Goal: Connect with others: Connect with others

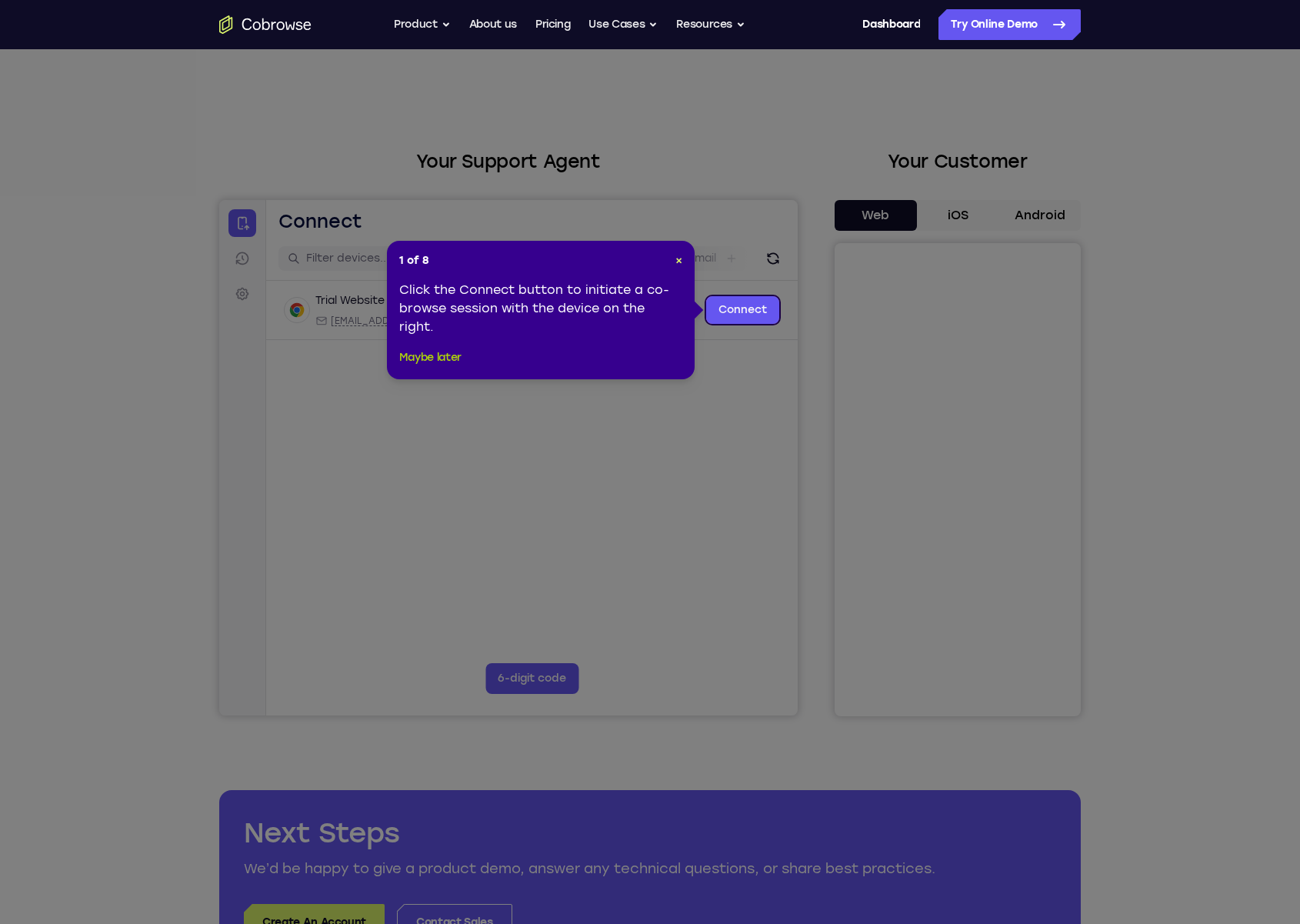
click at [445, 359] on button "Maybe later" at bounding box center [430, 358] width 62 height 19
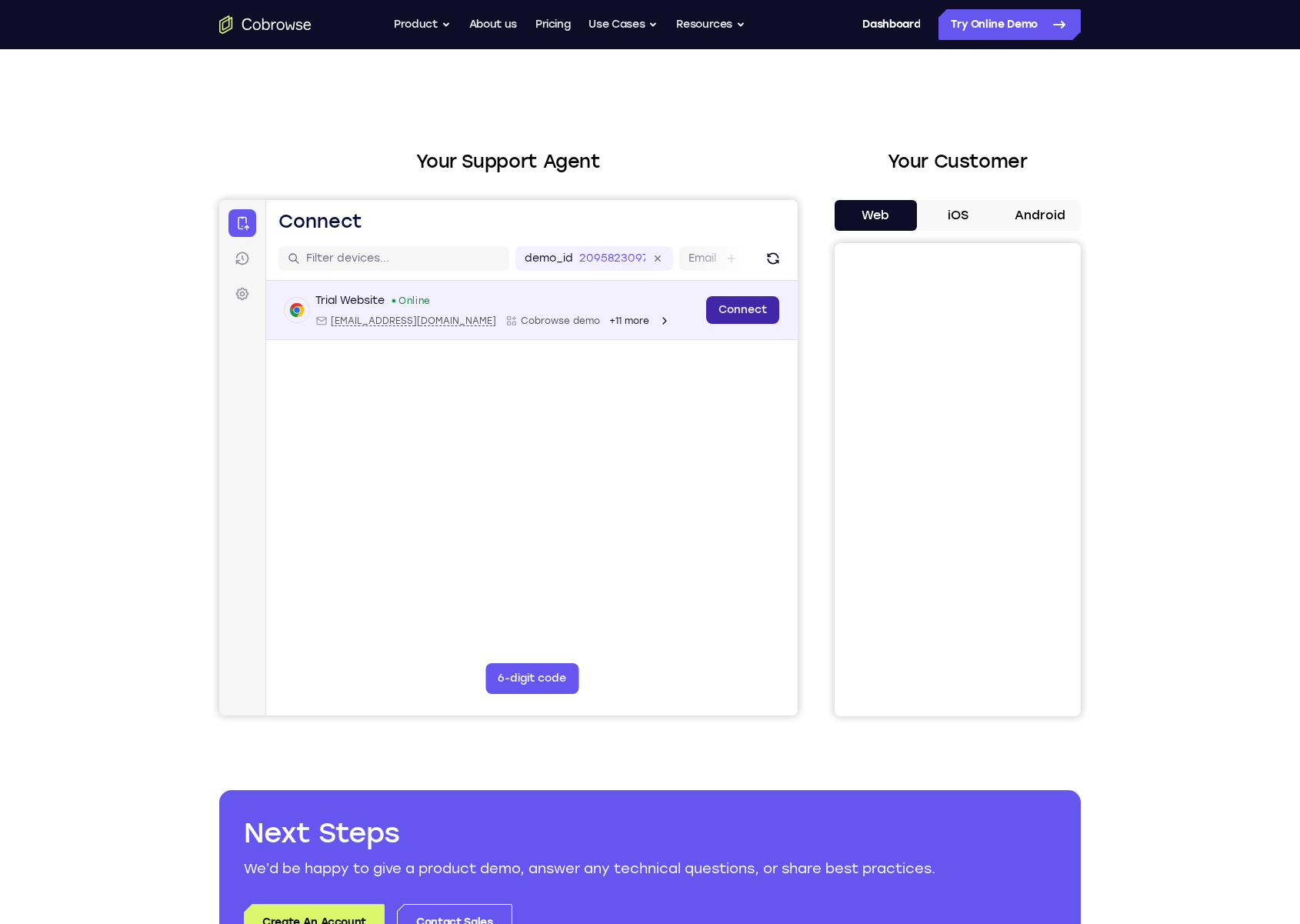
click at [741, 315] on link "Connect" at bounding box center [743, 309] width 73 height 28
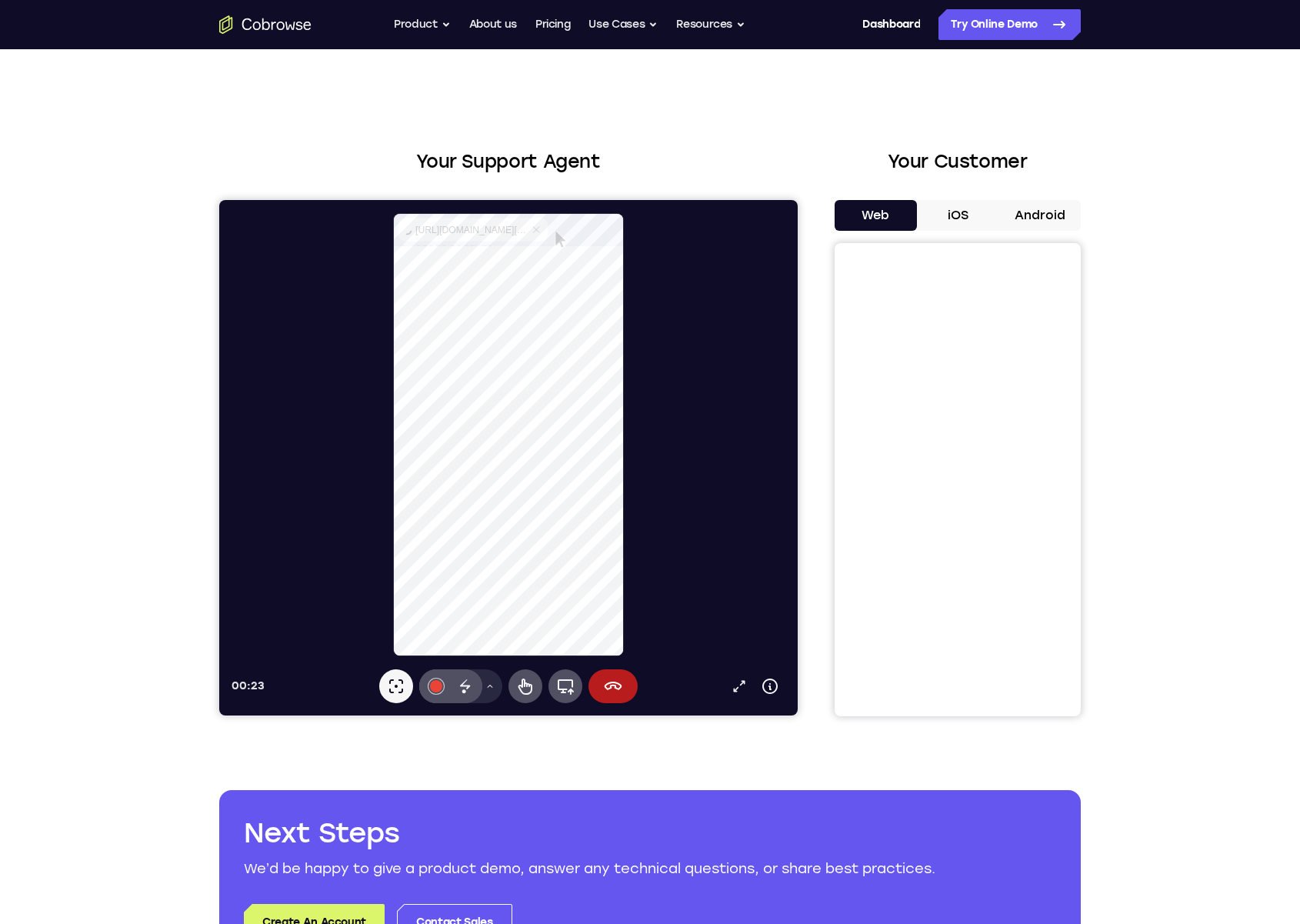
select select "1"
click at [630, 684] on button "End session" at bounding box center [613, 686] width 49 height 34
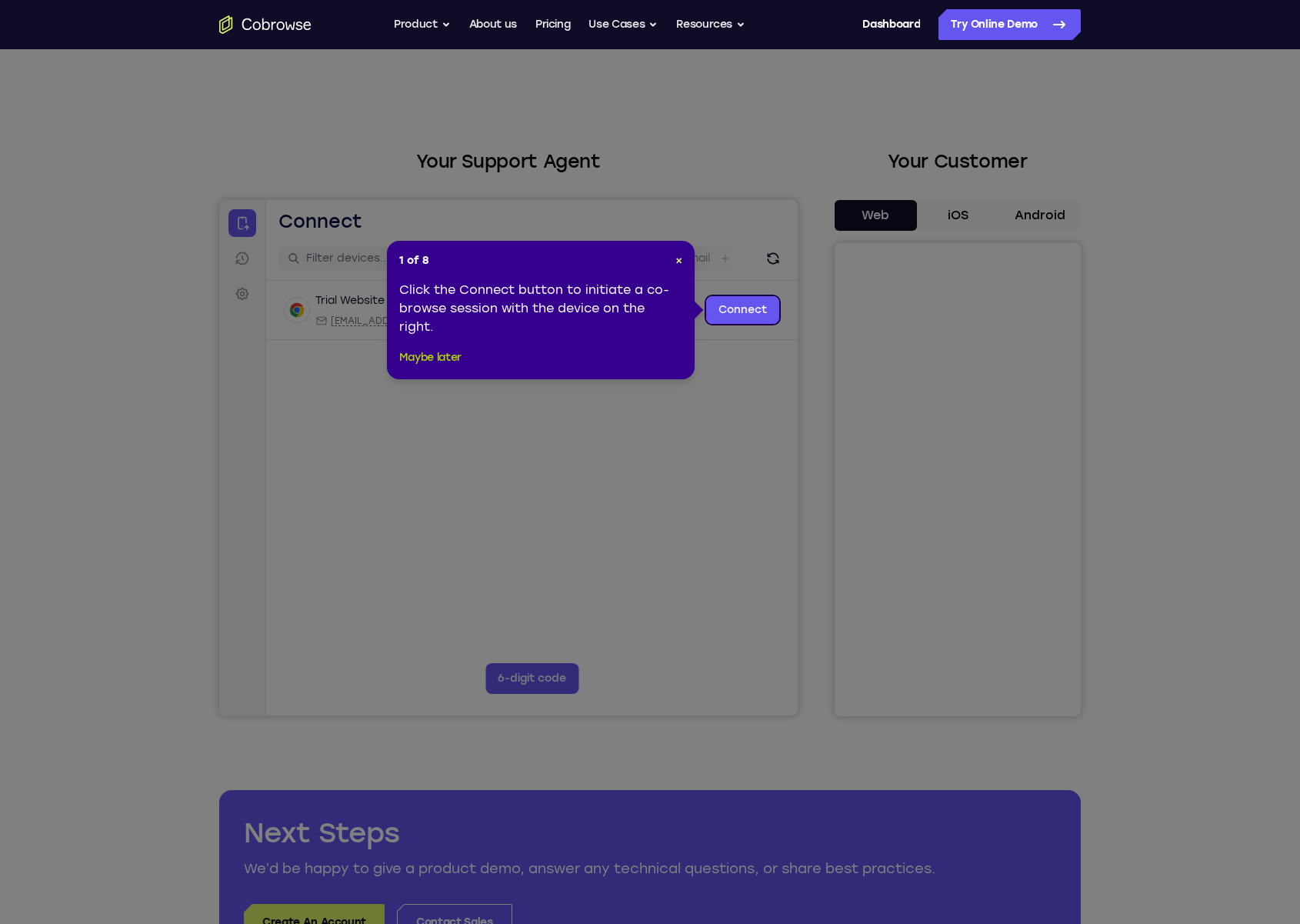
click at [418, 353] on button "Maybe later" at bounding box center [430, 358] width 62 height 19
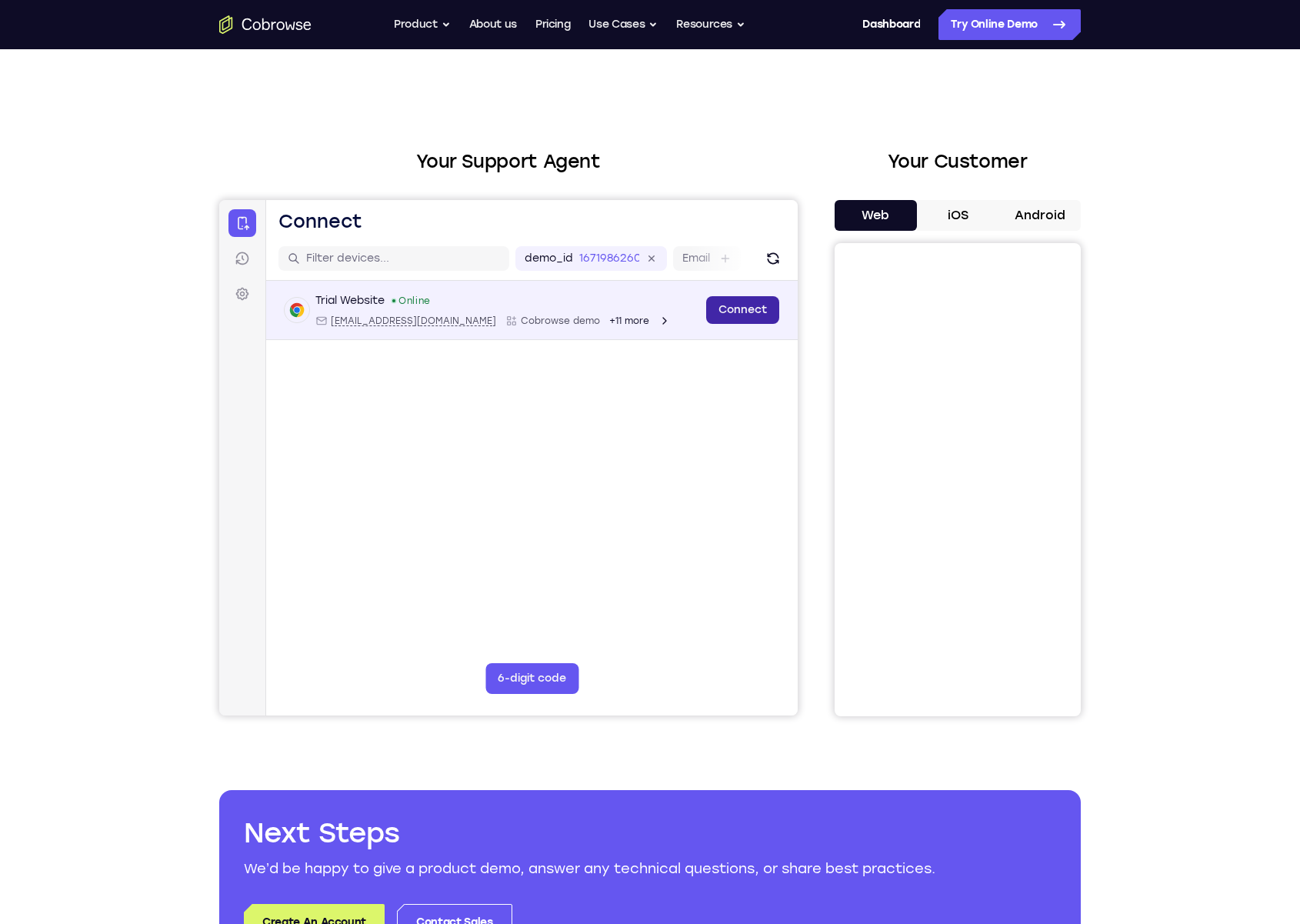
click at [717, 313] on link "Connect" at bounding box center [743, 309] width 73 height 28
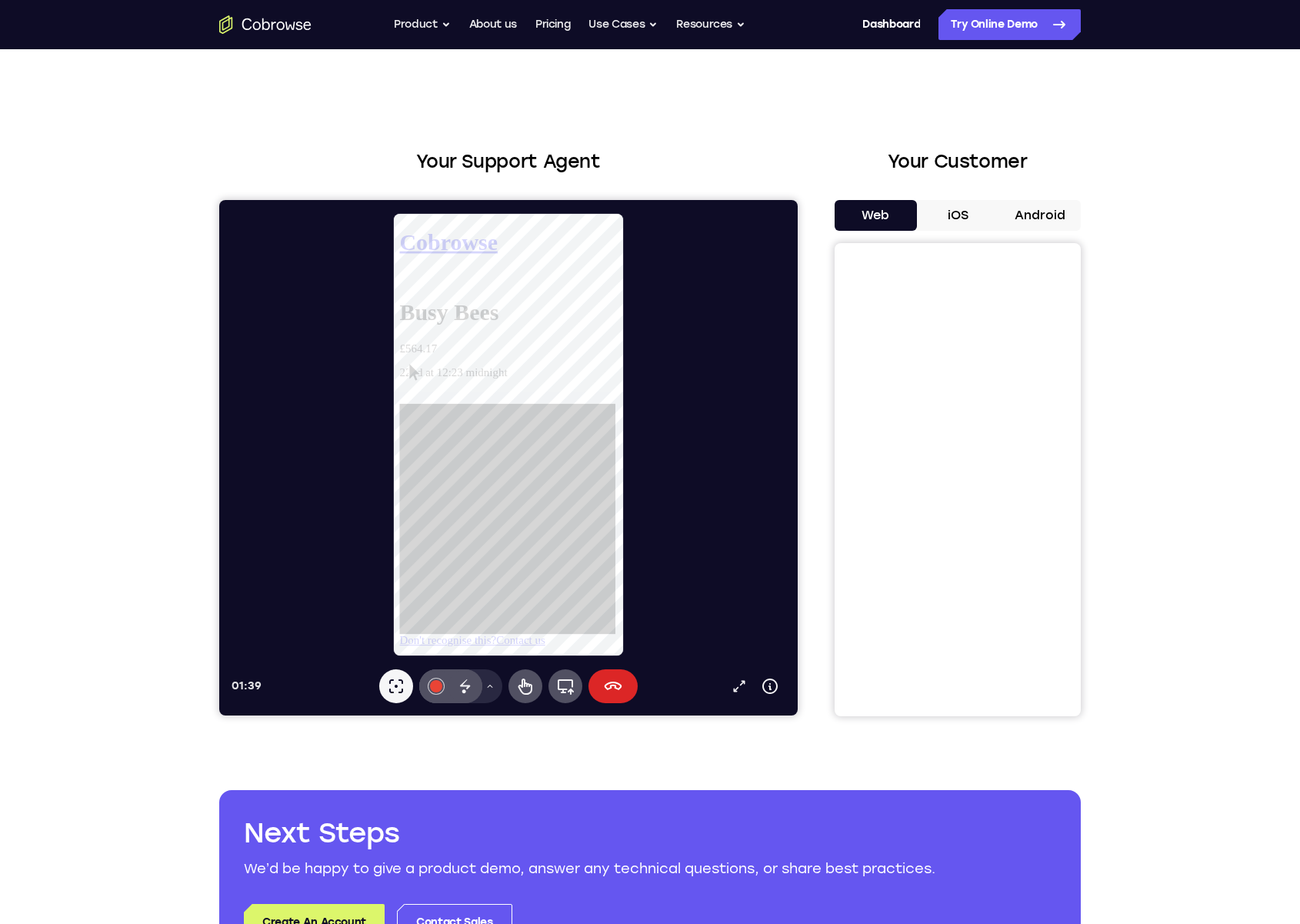
click at [599, 682] on button "End session" at bounding box center [613, 686] width 49 height 34
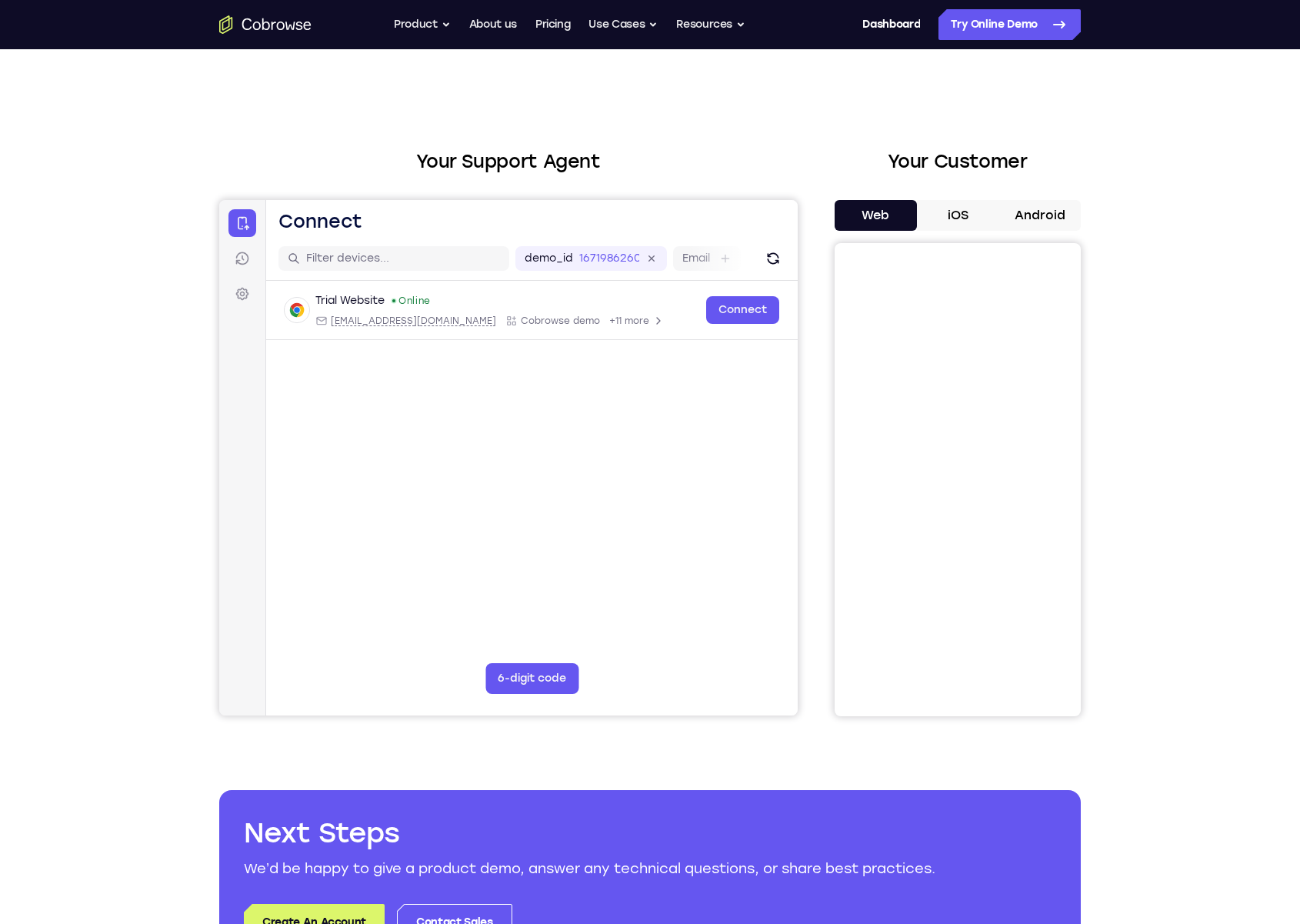
click at [103, 570] on div "Your Support Agent Your Customer Web iOS Android Next Steps We’d be happy to gi…" at bounding box center [650, 556] width 1300 height 1015
click at [55, 381] on div "Your Support Agent Your Customer Web iOS Android Next Steps We’d be happy to gi…" at bounding box center [650, 556] width 1300 height 1015
click at [438, 25] on button "Product" at bounding box center [422, 25] width 57 height 31
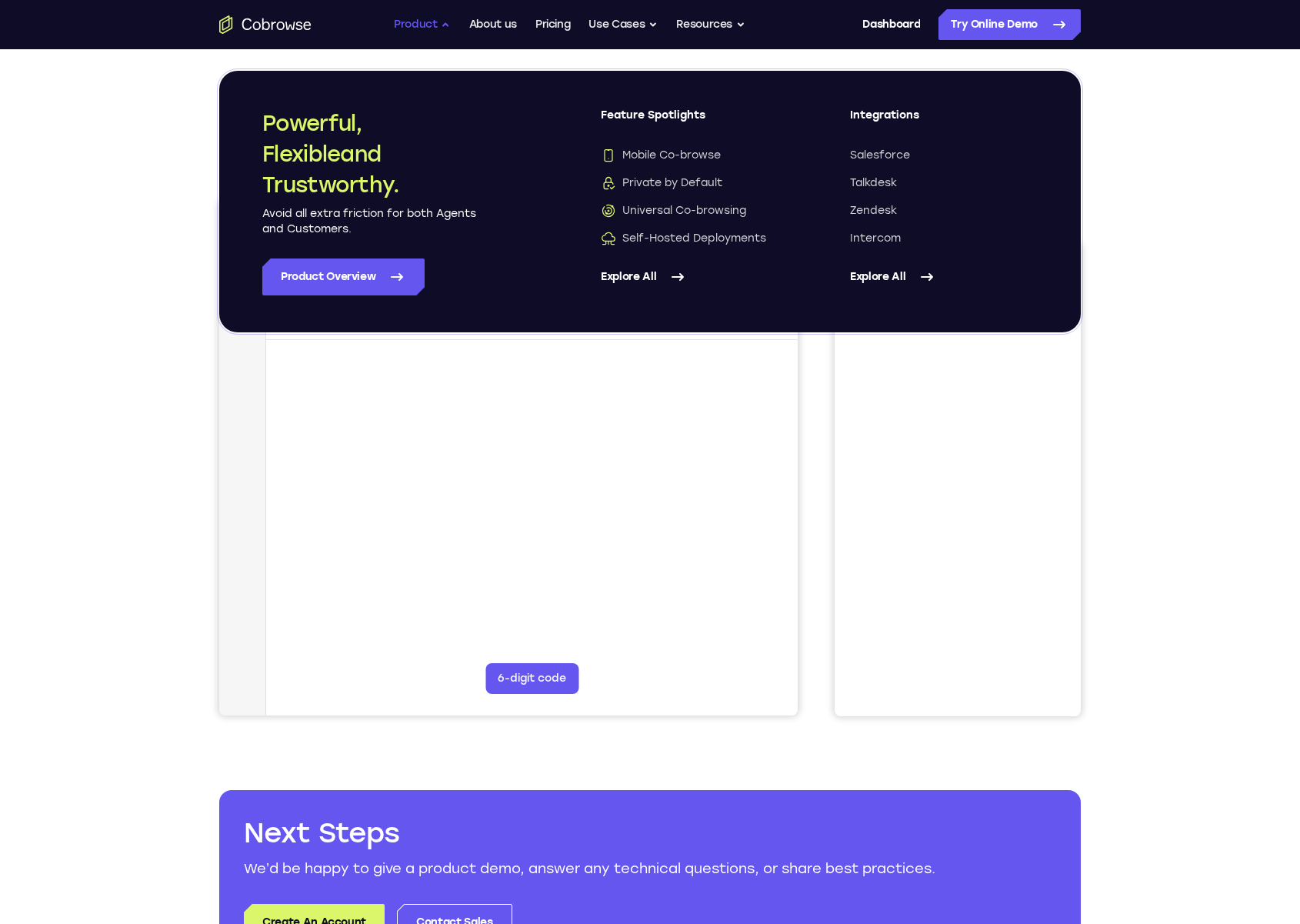
click at [438, 25] on button "Product" at bounding box center [422, 25] width 57 height 31
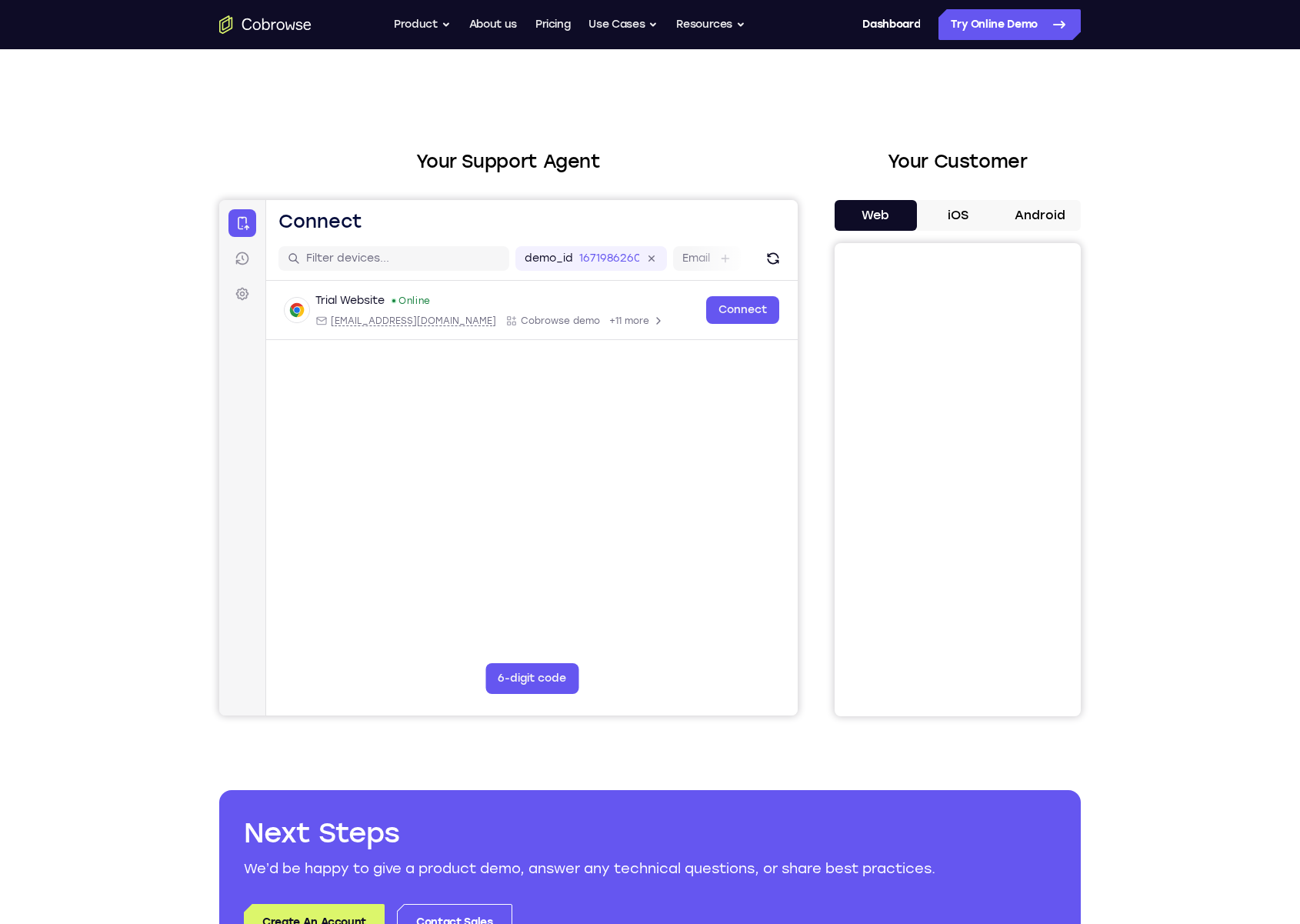
click at [393, 394] on div "Trial Website Online web@example.com Cobrowse demo +11 more web@example.com Cob…" at bounding box center [532, 347] width 532 height 133
click at [248, 248] on link "Sessions" at bounding box center [242, 259] width 28 height 28
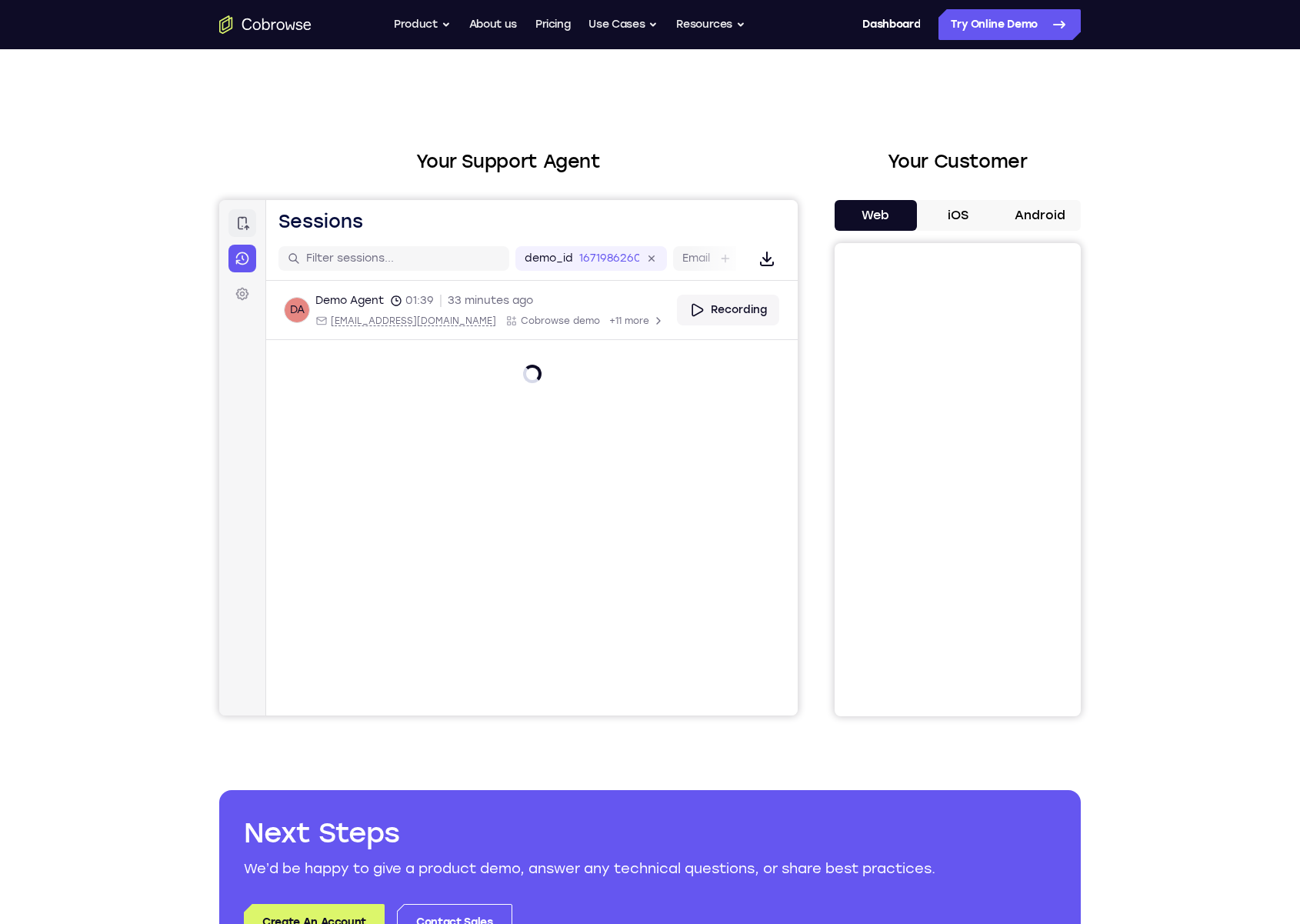
click at [248, 231] on link "Connect" at bounding box center [242, 223] width 28 height 28
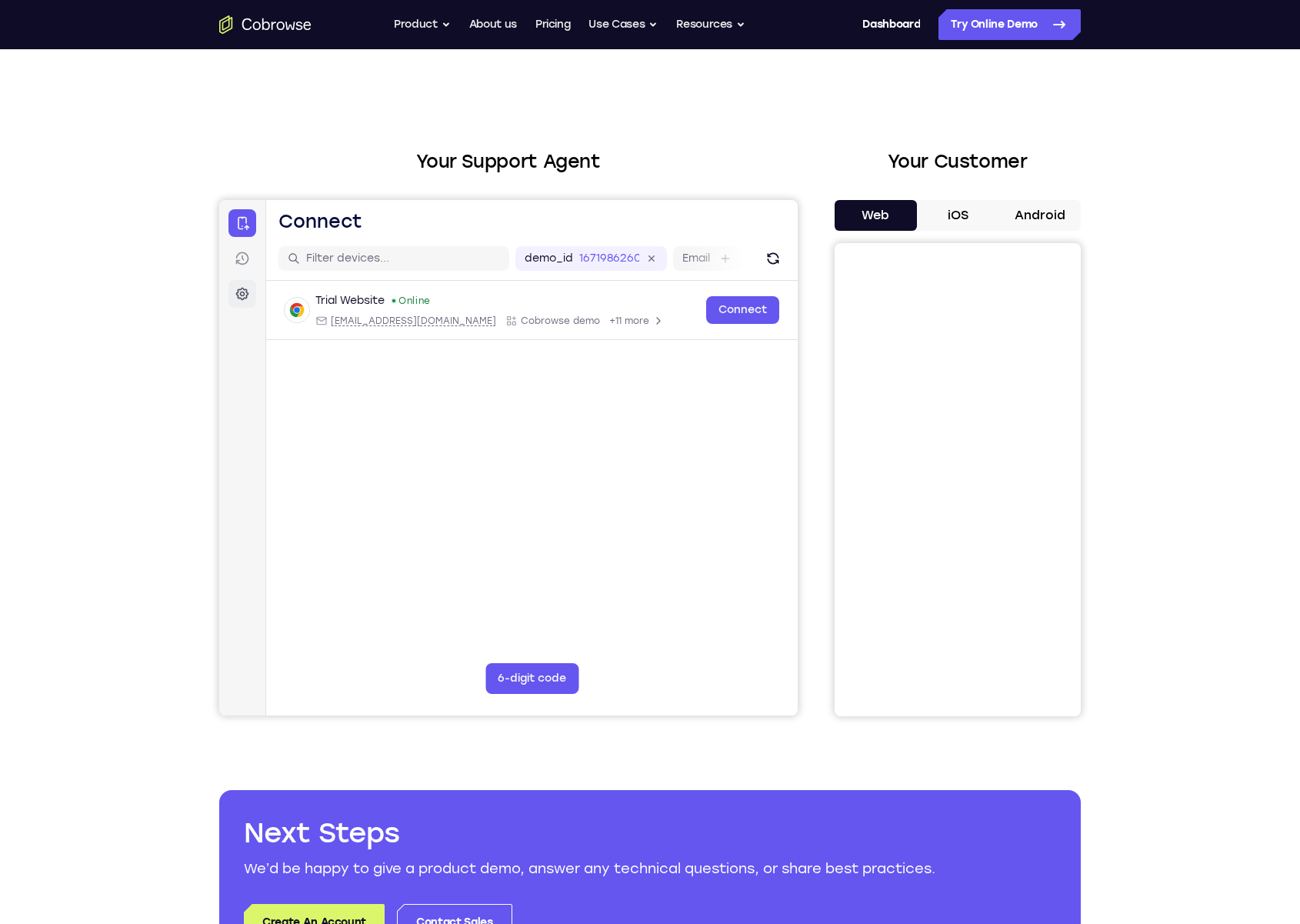
drag, startPoint x: 244, startPoint y: 287, endPoint x: 243, endPoint y: 266, distance: 21.0
click at [244, 287] on icon at bounding box center [243, 294] width 15 height 15
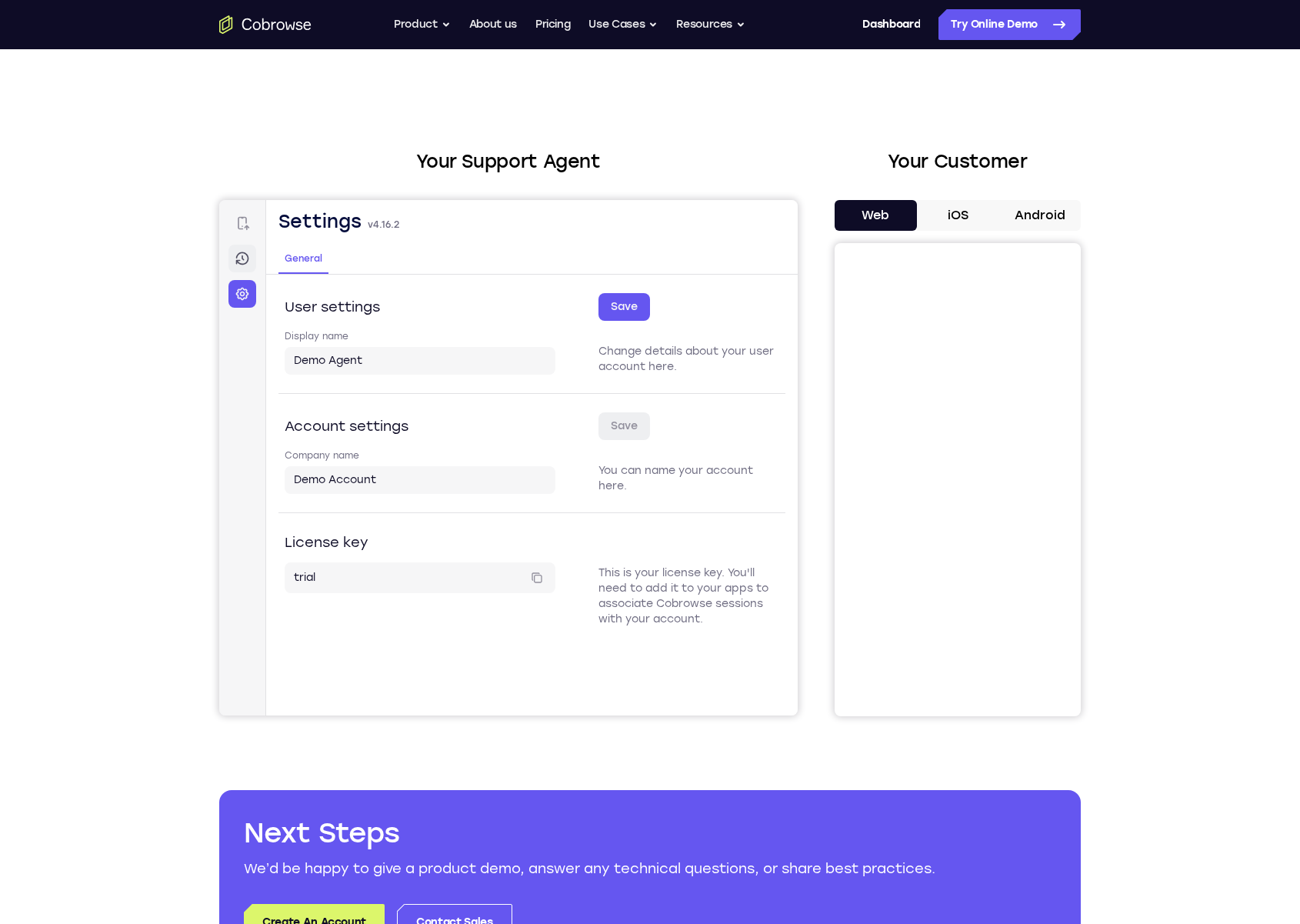
click at [243, 261] on icon at bounding box center [243, 259] width 15 height 15
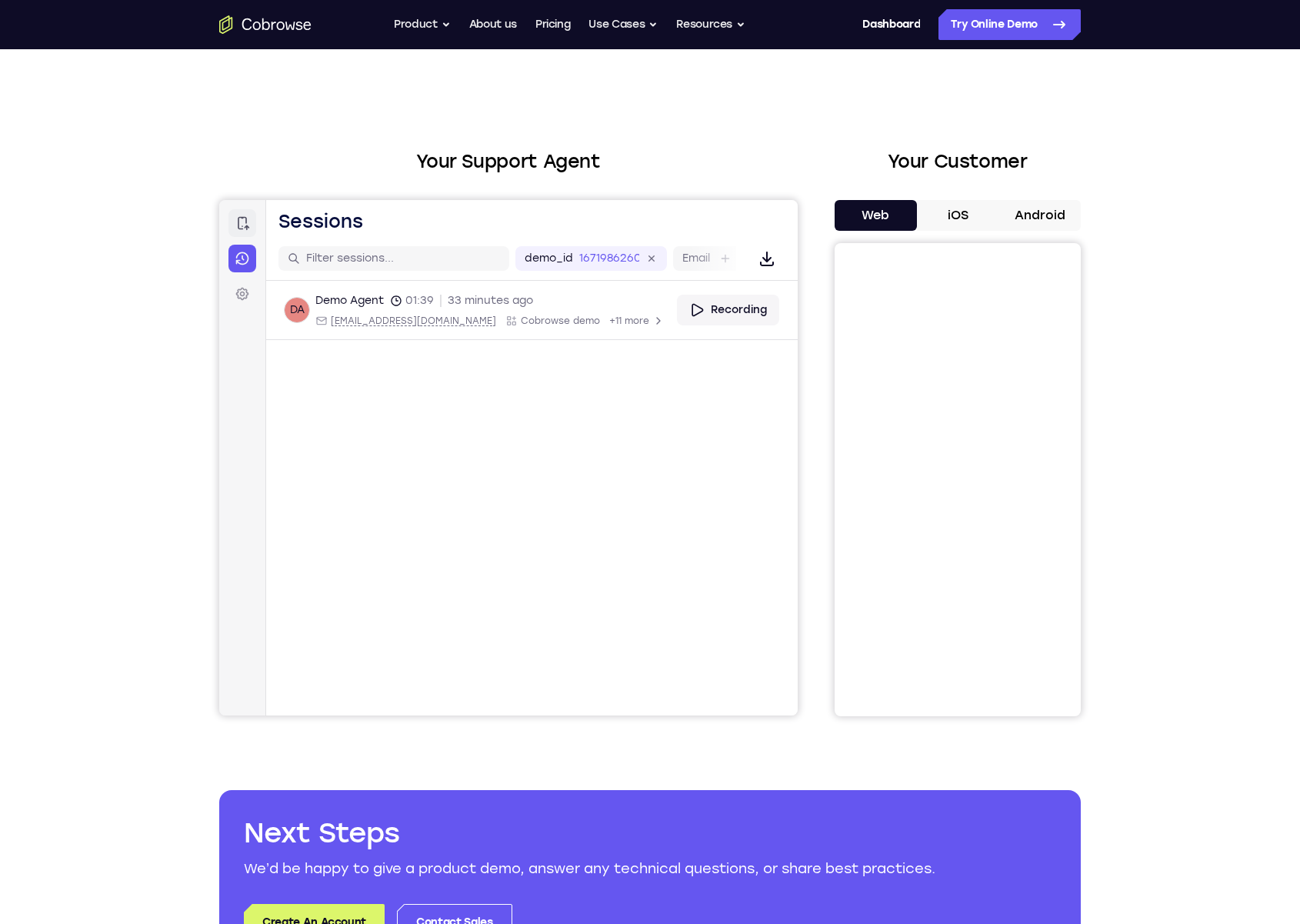
click at [245, 231] on link "Connect" at bounding box center [242, 223] width 28 height 28
click at [245, 253] on icon at bounding box center [243, 259] width 13 height 13
click at [245, 227] on icon at bounding box center [243, 223] width 12 height 13
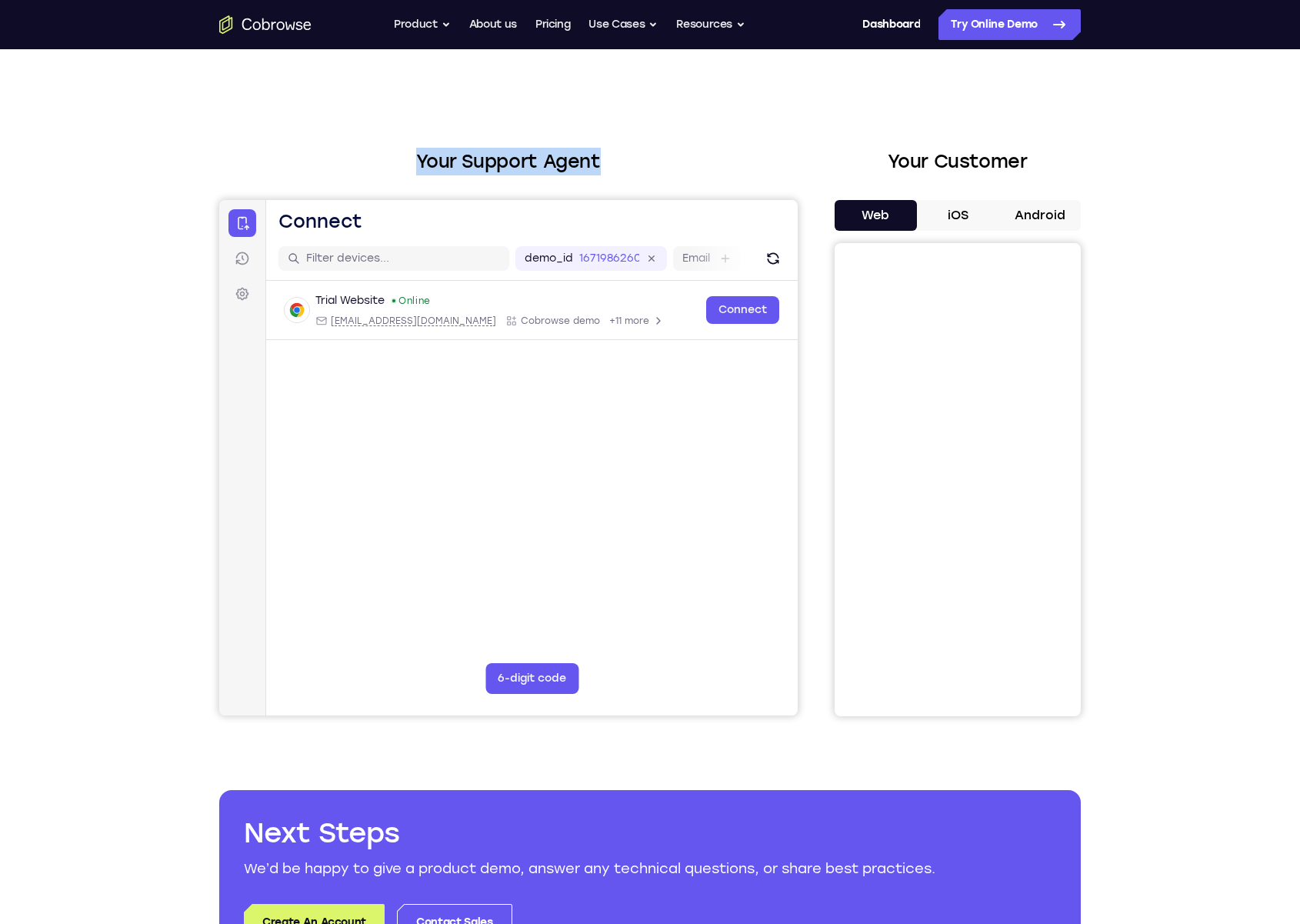
drag, startPoint x: 408, startPoint y: 162, endPoint x: 611, endPoint y: 169, distance: 203.1
click at [611, 169] on h2 "Your Support Agent" at bounding box center [509, 161] width 578 height 28
click at [616, 170] on h2 "Your Support Agent" at bounding box center [509, 161] width 578 height 28
drag, startPoint x: 614, startPoint y: 162, endPoint x: 342, endPoint y: 149, distance: 272.3
click at [342, 149] on h2 "Your Support Agent" at bounding box center [509, 161] width 578 height 28
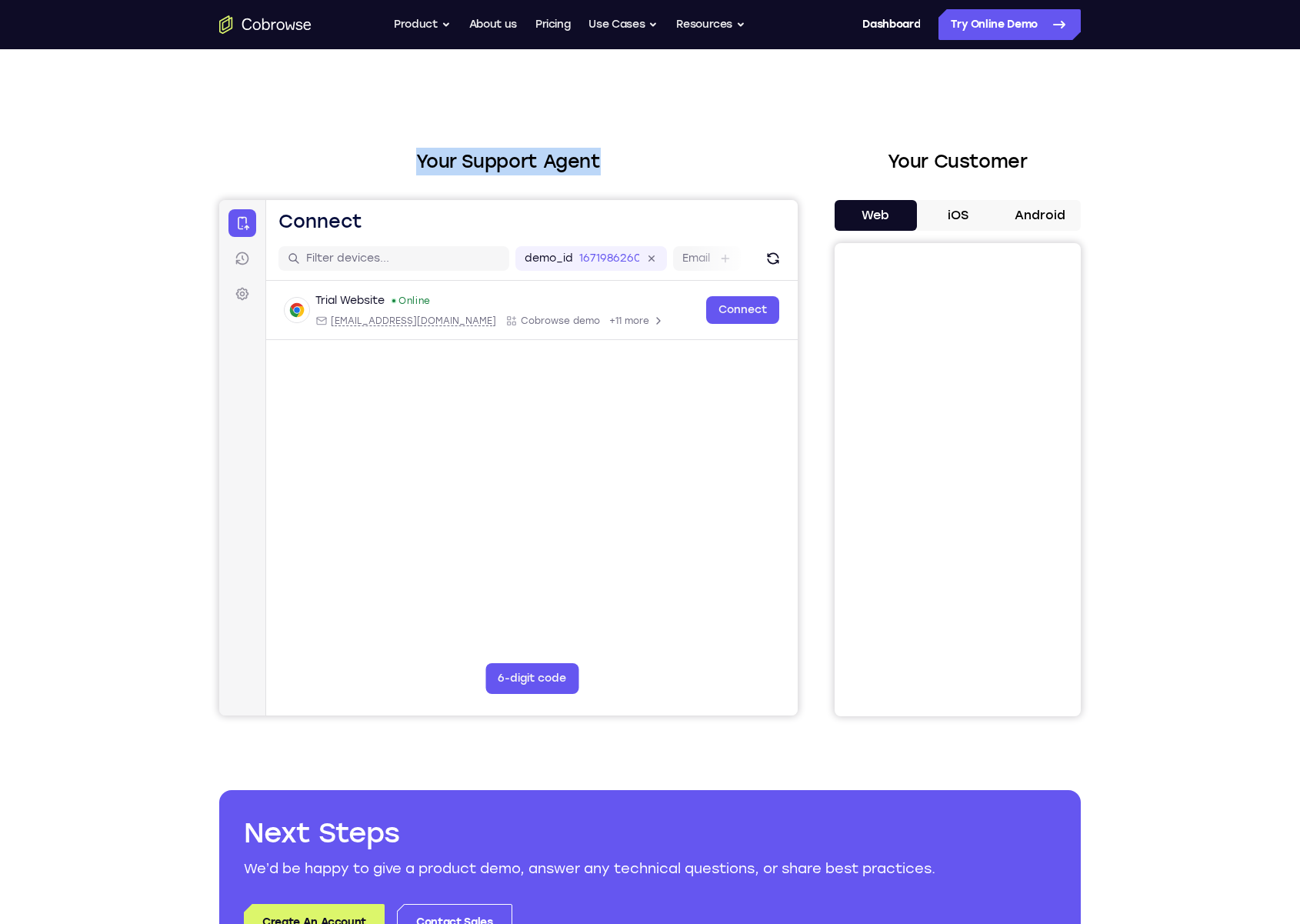
click at [342, 149] on h2 "Your Support Agent" at bounding box center [509, 161] width 578 height 28
drag, startPoint x: 513, startPoint y: 145, endPoint x: 614, endPoint y: 151, distance: 101.2
click at [614, 151] on h2 "Your Support Agent" at bounding box center [509, 161] width 578 height 28
drag, startPoint x: 867, startPoint y: 164, endPoint x: 1067, endPoint y: 163, distance: 200.0
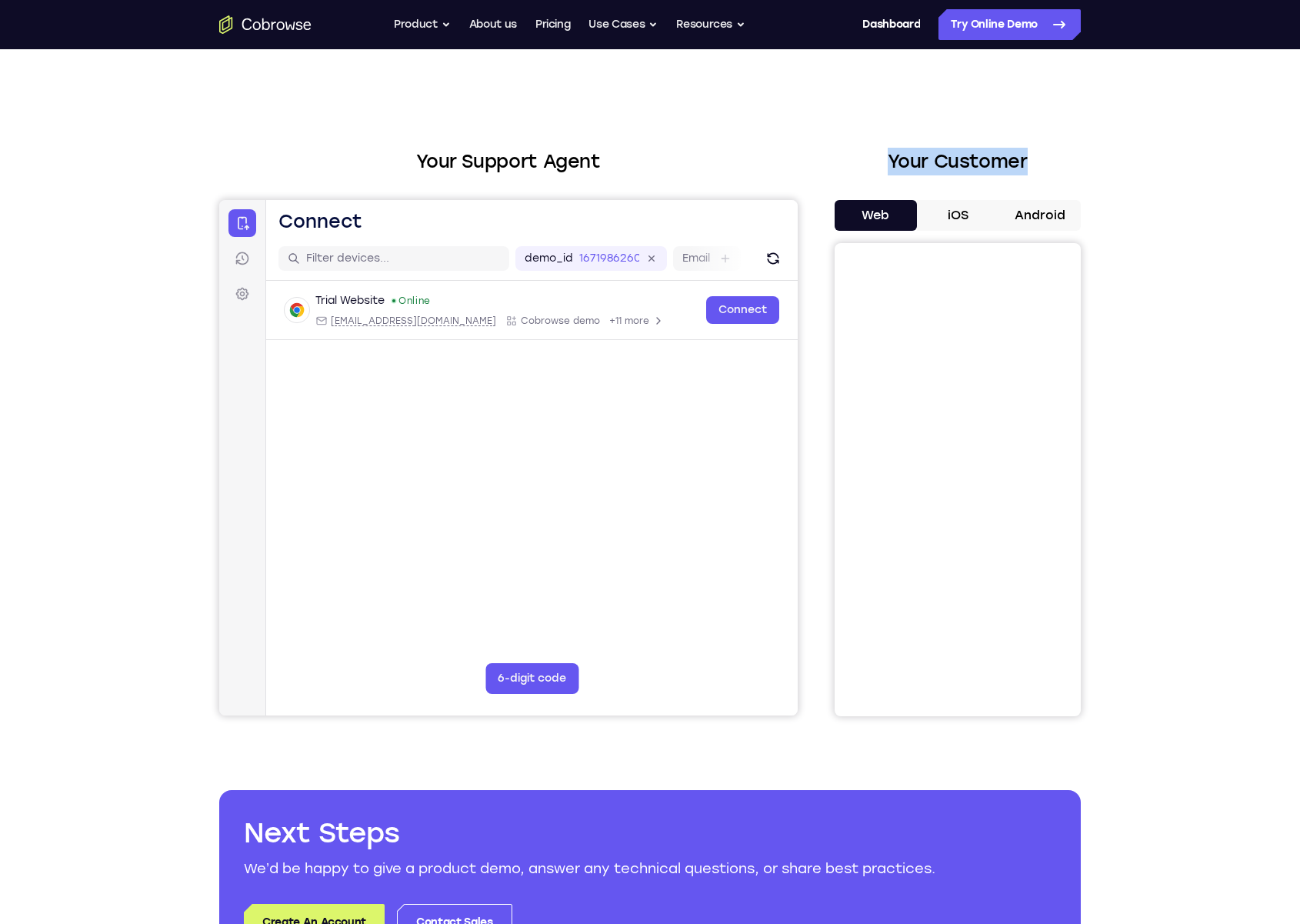
click at [1067, 163] on h2 "Your Customer" at bounding box center [957, 161] width 246 height 28
click at [739, 178] on div "Your Support Agent" at bounding box center [509, 431] width 578 height 568
drag, startPoint x: 471, startPoint y: 162, endPoint x: 603, endPoint y: 173, distance: 132.5
click at [603, 173] on h2 "Your Support Agent" at bounding box center [509, 161] width 578 height 28
click at [603, 174] on h2 "Your Support Agent" at bounding box center [509, 161] width 578 height 28
